Goal: Navigation & Orientation: Find specific page/section

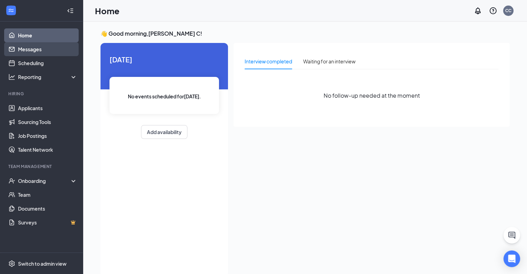
click at [35, 50] on link "Messages" at bounding box center [47, 49] width 59 height 14
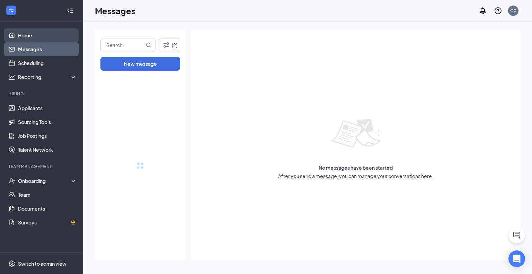
click at [40, 36] on link "Home" at bounding box center [47, 35] width 59 height 14
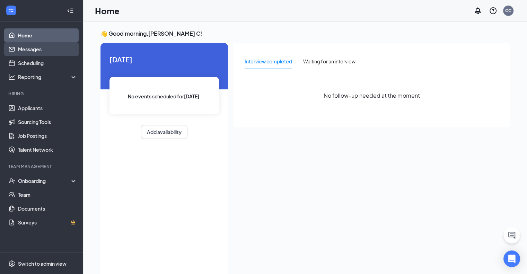
click at [52, 49] on link "Messages" at bounding box center [47, 49] width 59 height 14
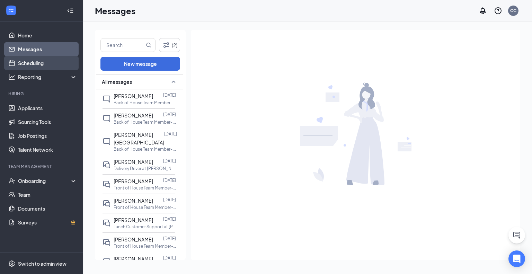
click at [49, 65] on link "Scheduling" at bounding box center [47, 63] width 59 height 14
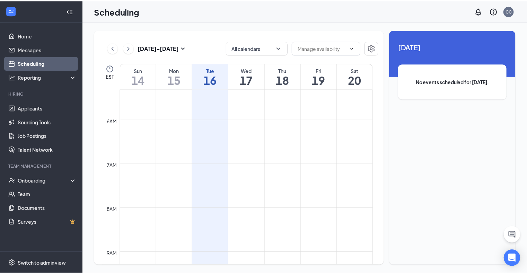
scroll to position [236, 0]
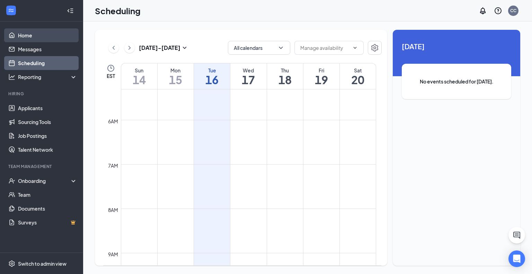
click at [29, 30] on link "Home" at bounding box center [47, 35] width 59 height 14
